Goal: Consume media (video, audio): Consume media (video, audio)

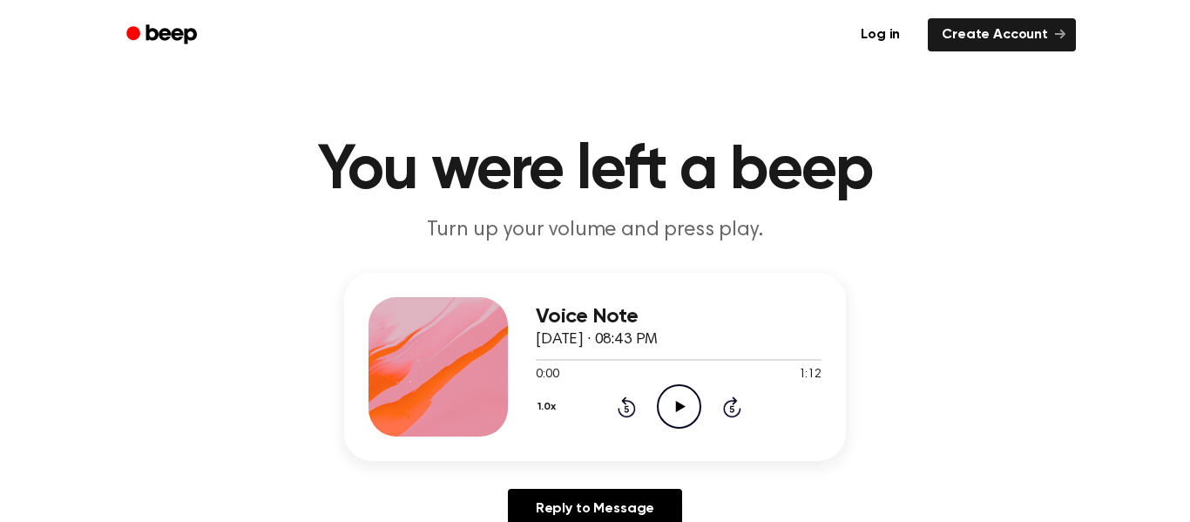
click at [665, 416] on icon "Play Audio" at bounding box center [679, 406] width 44 height 44
click at [667, 417] on icon "Play Audio" at bounding box center [679, 406] width 44 height 44
click at [667, 417] on icon "Pause Audio" at bounding box center [679, 406] width 44 height 44
click at [667, 417] on icon "Play Audio" at bounding box center [679, 406] width 44 height 44
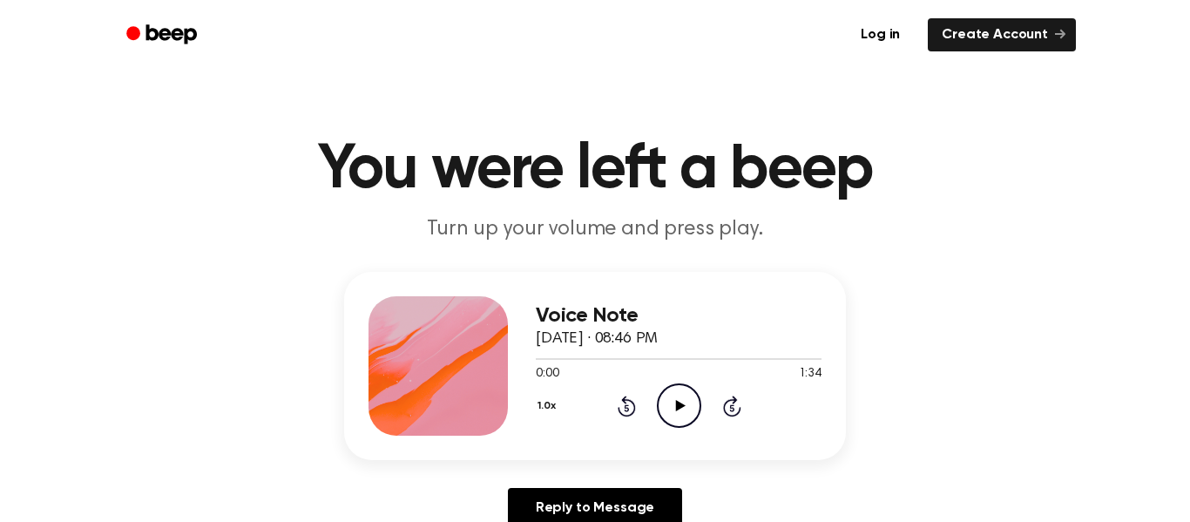
click at [668, 419] on icon "Play Audio" at bounding box center [679, 405] width 44 height 44
click at [668, 419] on icon "Pause Audio" at bounding box center [679, 405] width 44 height 44
click at [675, 402] on icon at bounding box center [680, 405] width 10 height 11
click at [675, 402] on icon at bounding box center [679, 405] width 8 height 11
click at [675, 402] on icon at bounding box center [680, 405] width 10 height 11
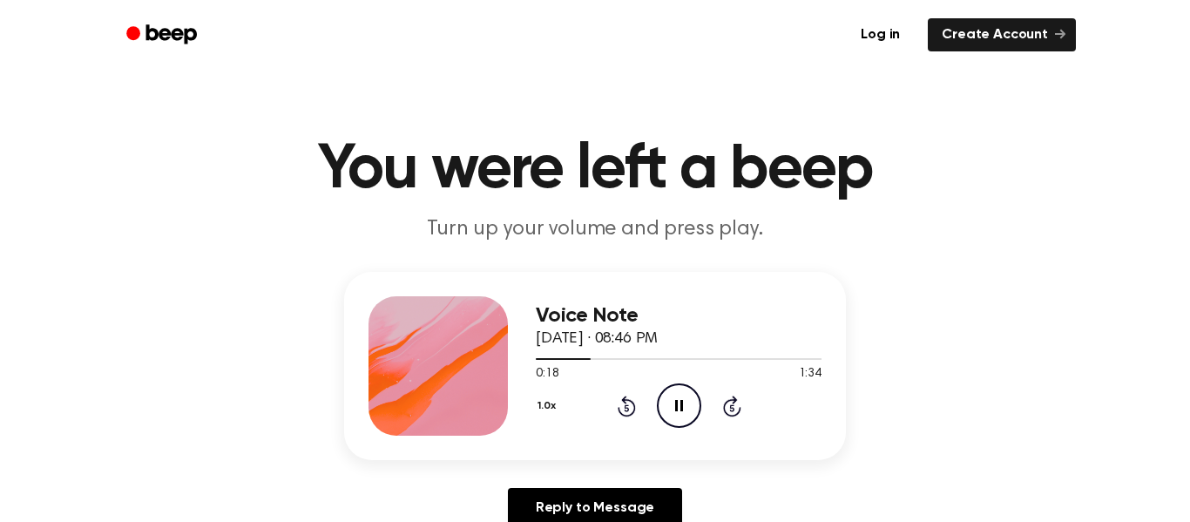
click at [675, 402] on icon at bounding box center [679, 405] width 8 height 11
click at [675, 402] on icon at bounding box center [680, 405] width 10 height 11
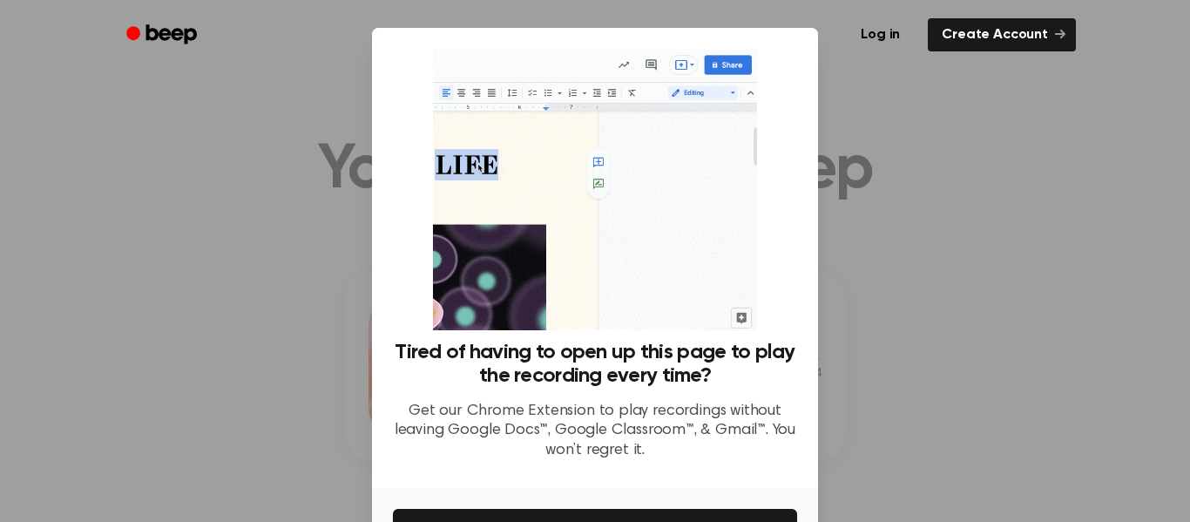
click at [885, 348] on div at bounding box center [595, 261] width 1190 height 522
click at [946, 287] on div at bounding box center [595, 261] width 1190 height 522
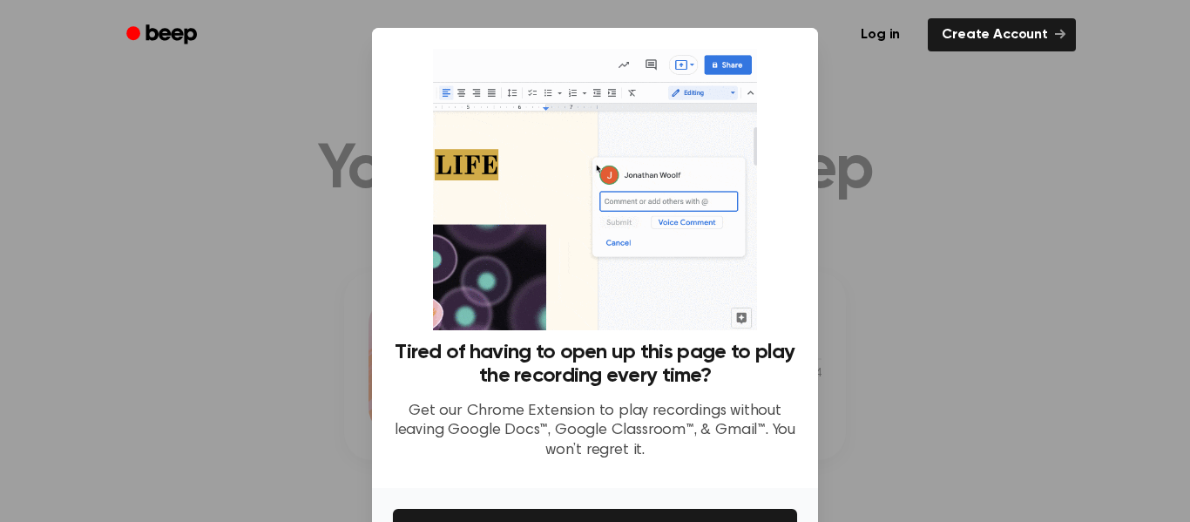
click at [884, 482] on div at bounding box center [595, 261] width 1190 height 522
click at [783, 143] on div "Tired of having to open up this page to play the recording every time? Get our …" at bounding box center [595, 261] width 404 height 425
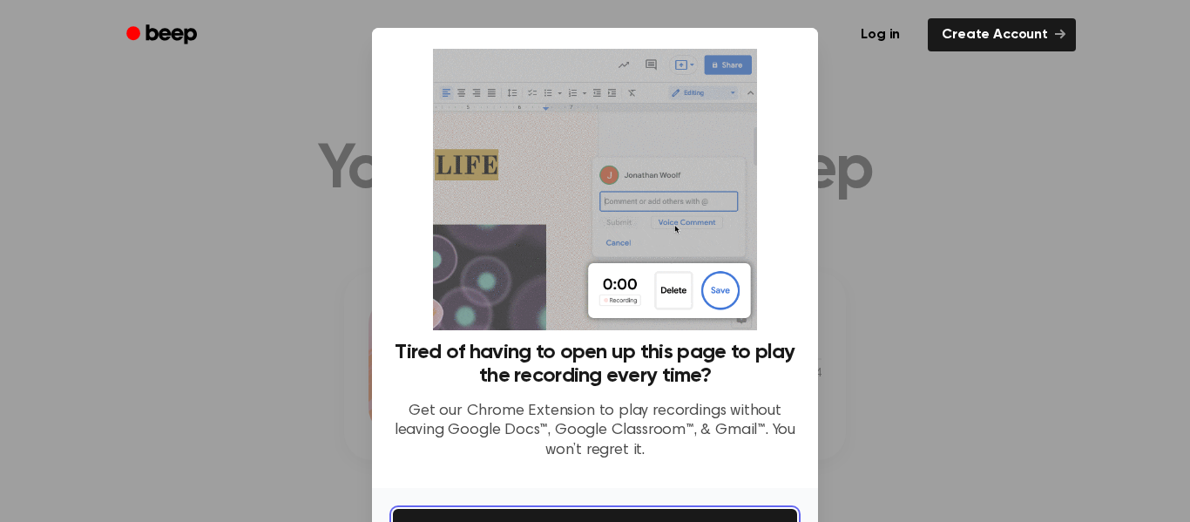
click at [678, 516] on button "Get It Now" at bounding box center [595, 528] width 404 height 38
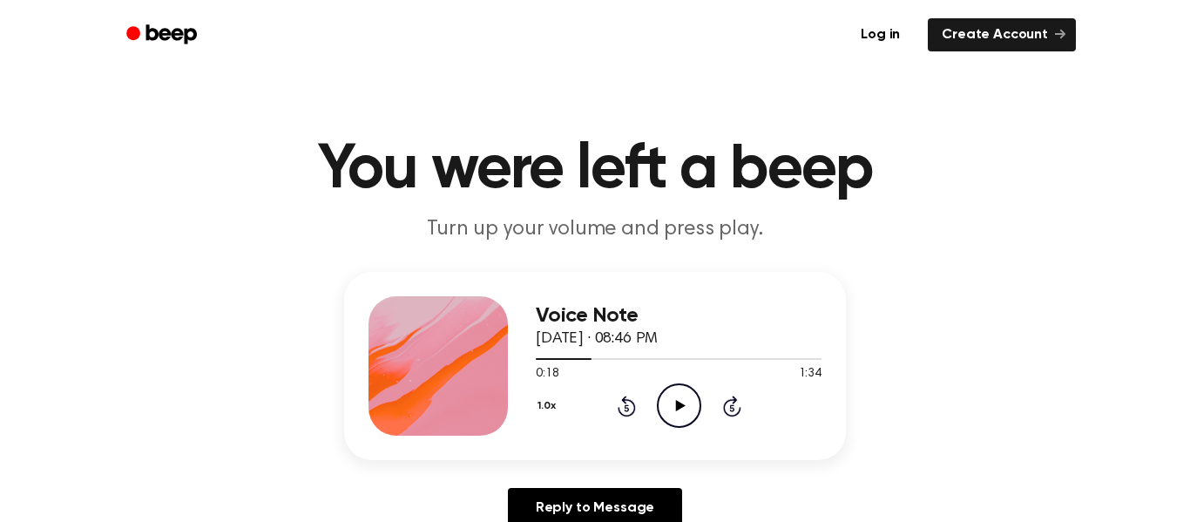
click at [680, 390] on icon "Play Audio" at bounding box center [679, 405] width 44 height 44
click at [677, 407] on icon at bounding box center [680, 406] width 10 height 11
